Goal: Find specific page/section: Find specific page/section

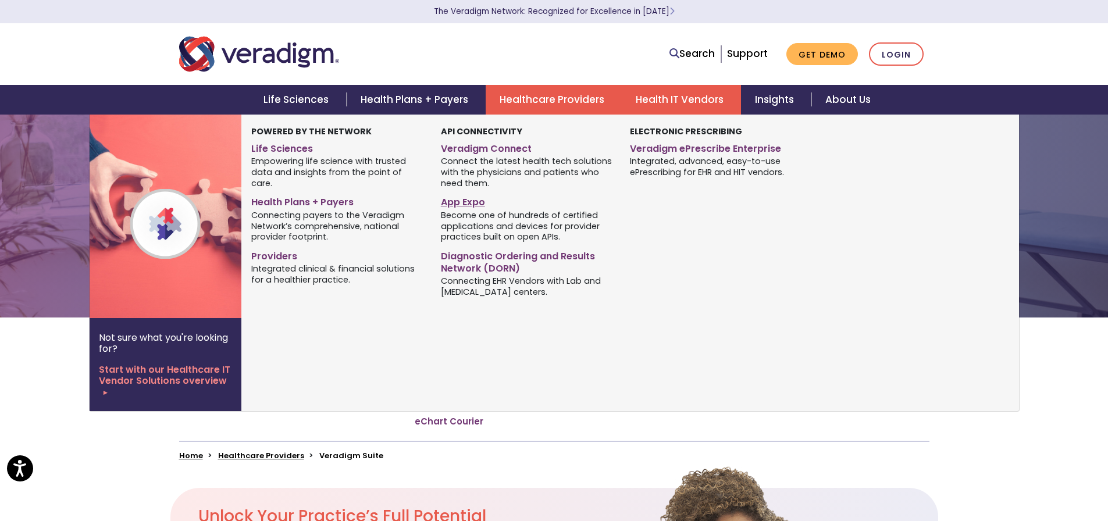
click at [476, 202] on link "App Expo" at bounding box center [527, 200] width 172 height 17
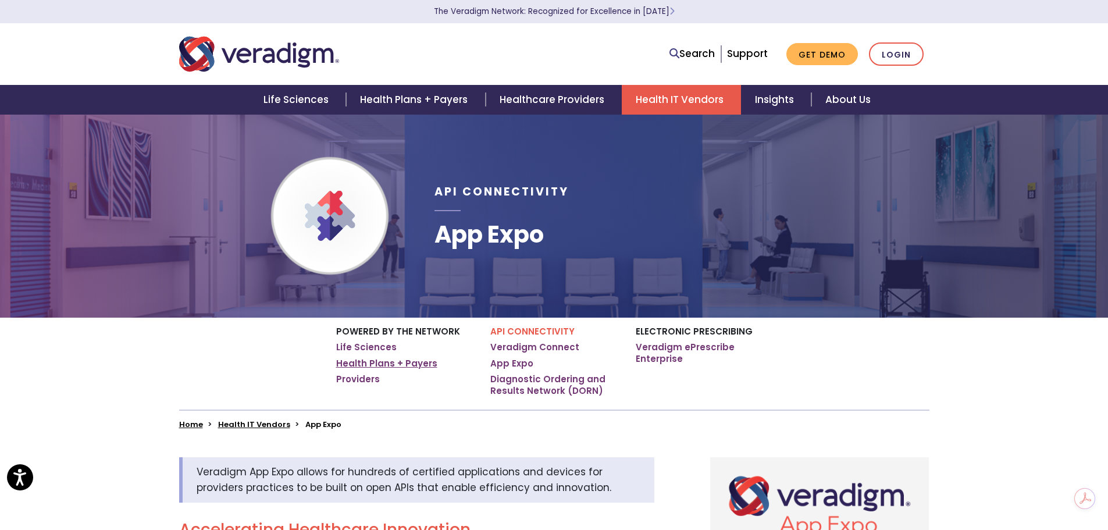
click at [401, 363] on link "Health Plans + Payers" at bounding box center [386, 364] width 101 height 12
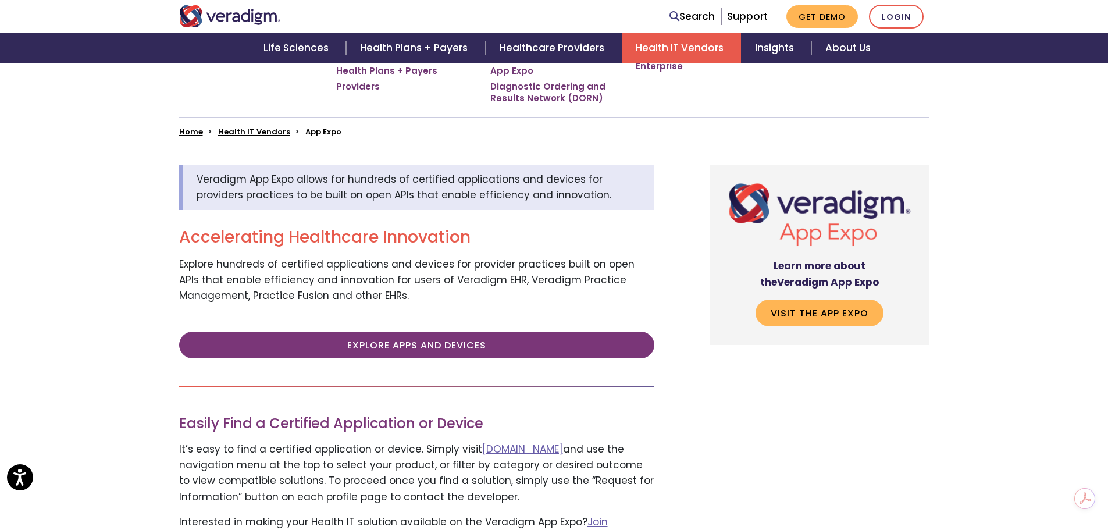
scroll to position [349, 0]
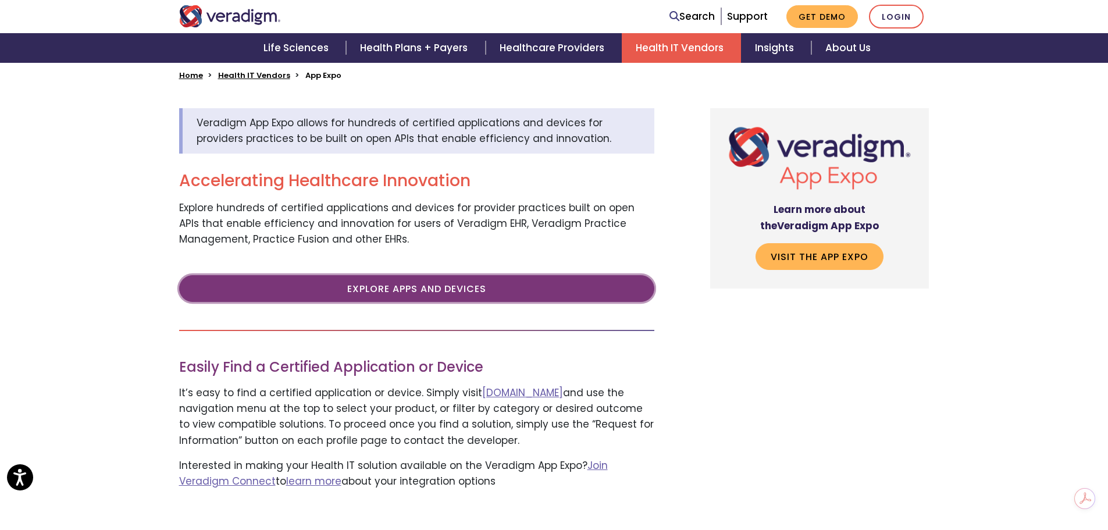
click at [433, 288] on link "Explore Apps and Devices" at bounding box center [416, 288] width 475 height 27
